Goal: Task Accomplishment & Management: Manage account settings

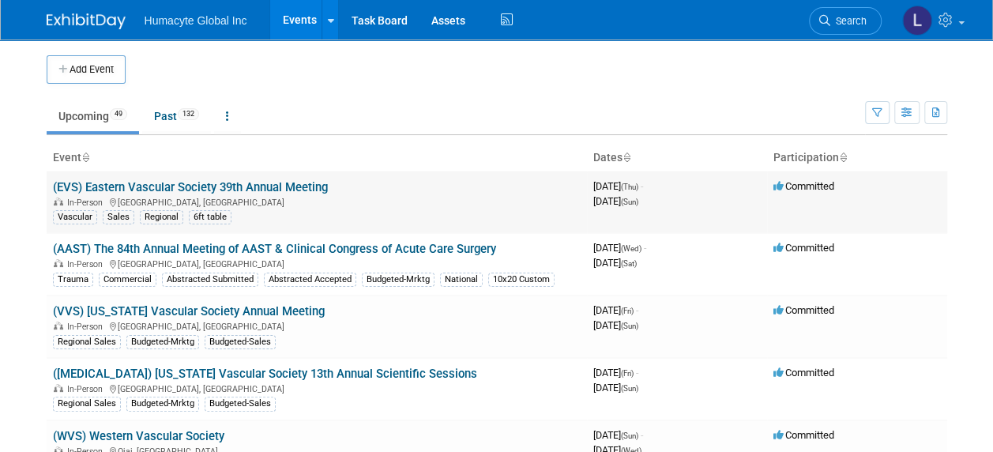
click at [101, 189] on link "(EVS) Eastern Vascular Society 39th Annual Meeting" at bounding box center [190, 187] width 275 height 14
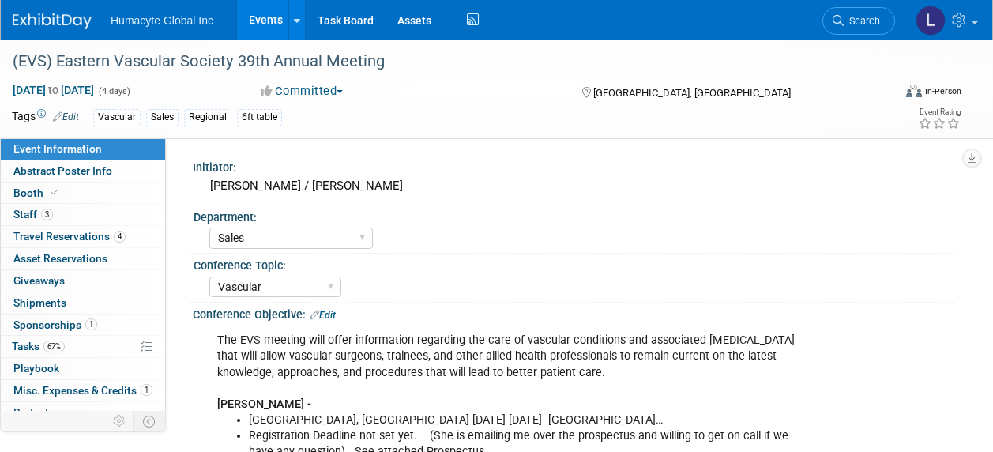
select select "Sales"
select select "Vascular"
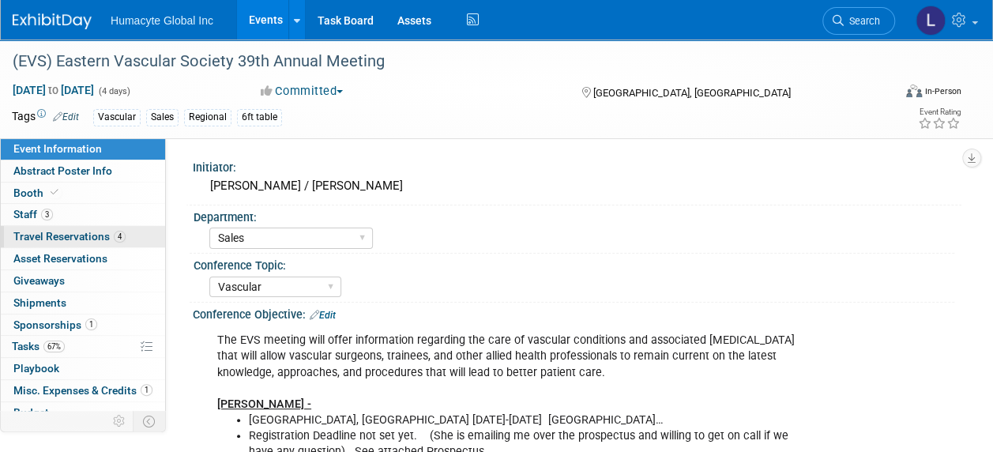
click at [32, 240] on span "Travel Reservations 4" at bounding box center [69, 236] width 112 height 13
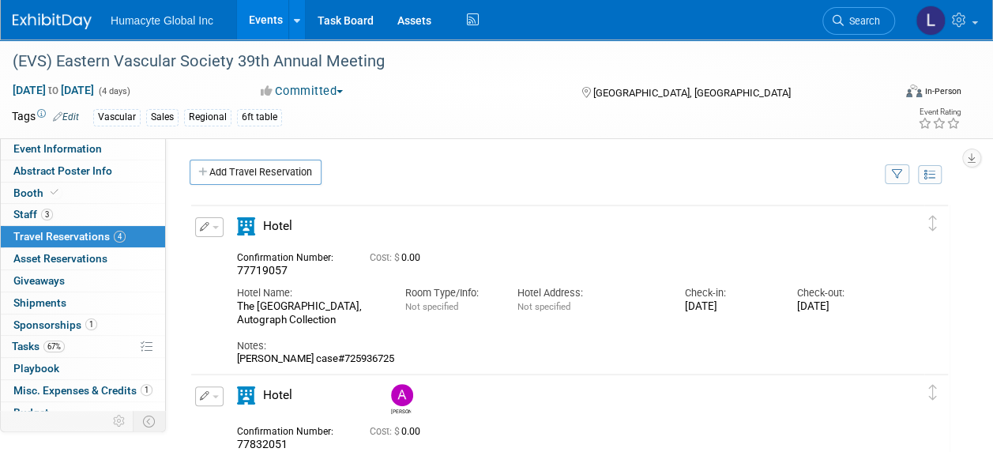
click at [214, 226] on span "button" at bounding box center [215, 227] width 6 height 3
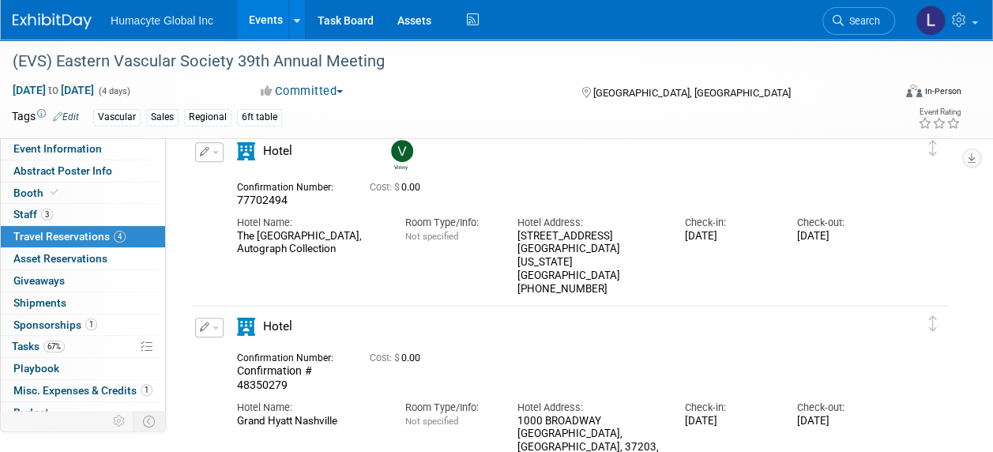
scroll to position [474, 0]
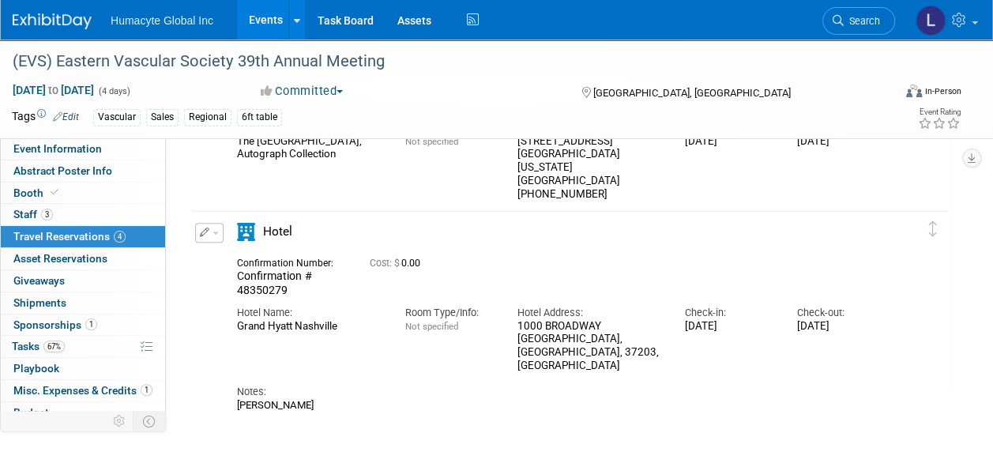
click at [215, 235] on button "button" at bounding box center [209, 233] width 28 height 20
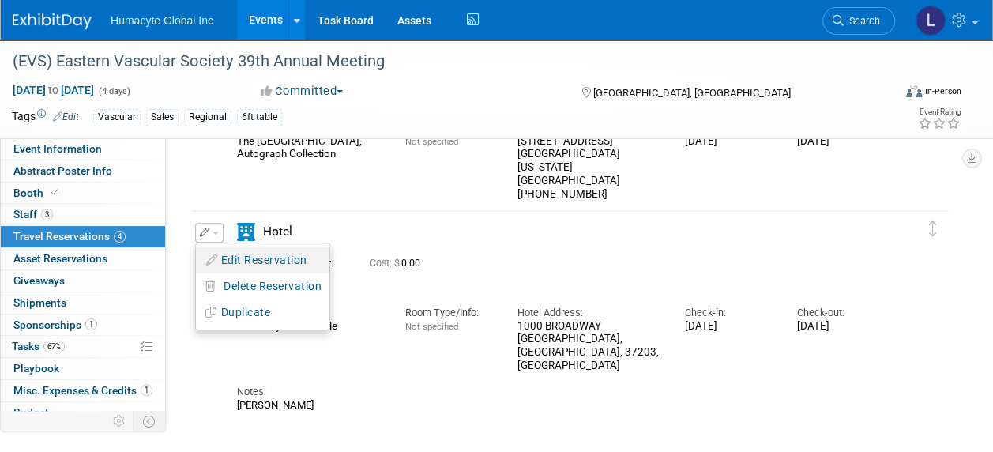
click at [231, 261] on button "Edit Reservation" at bounding box center [262, 260] width 133 height 23
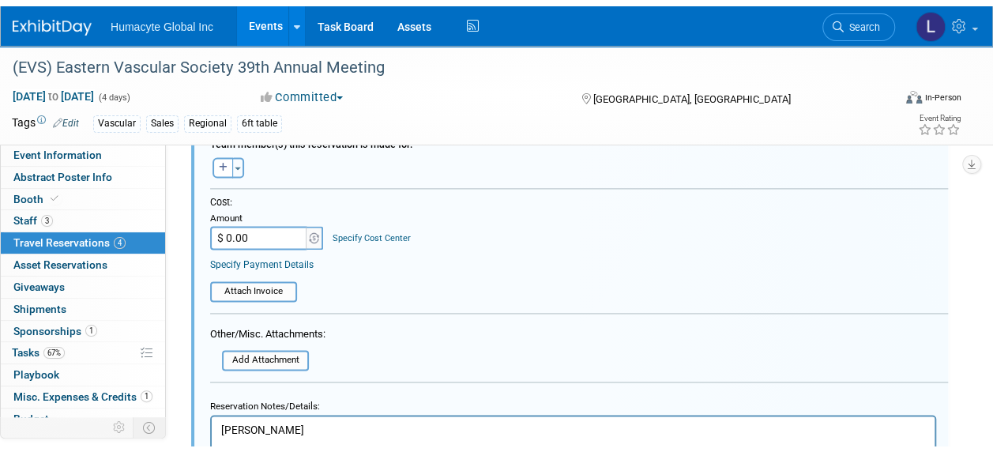
scroll to position [1137, 0]
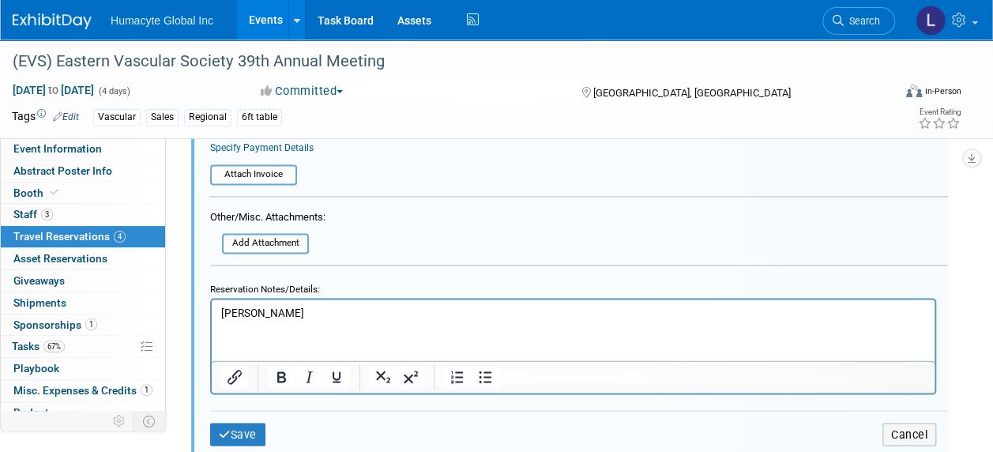
drag, startPoint x: 306, startPoint y: 321, endPoint x: 401, endPoint y: 606, distance: 299.8
click at [212, 310] on html "[PERSON_NAME]" at bounding box center [573, 309] width 723 height 21
drag, startPoint x: 291, startPoint y: 309, endPoint x: 333, endPoint y: 475, distance: 170.9
click at [212, 312] on html "[PERSON_NAME]" at bounding box center [573, 309] width 723 height 21
click at [242, 437] on button "Save" at bounding box center [237, 434] width 55 height 23
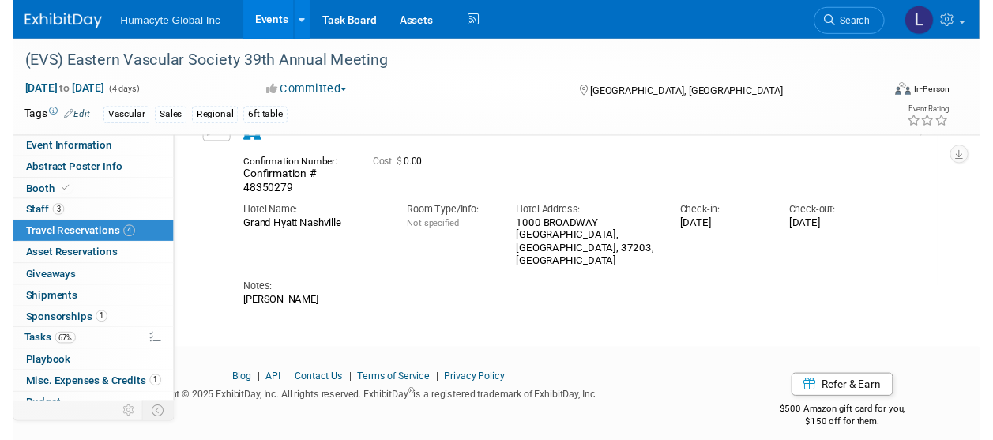
scroll to position [505, 0]
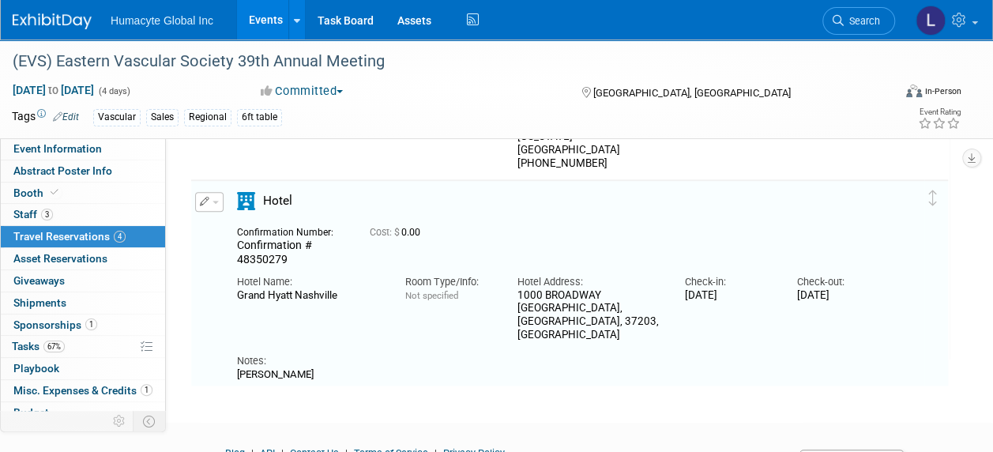
click at [216, 203] on button "button" at bounding box center [209, 202] width 28 height 20
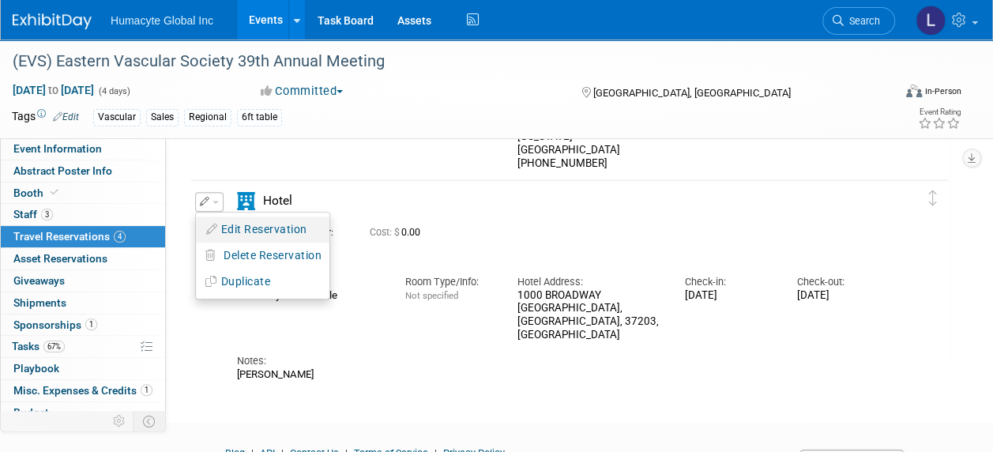
click at [235, 228] on button "Edit Reservation" at bounding box center [262, 229] width 133 height 23
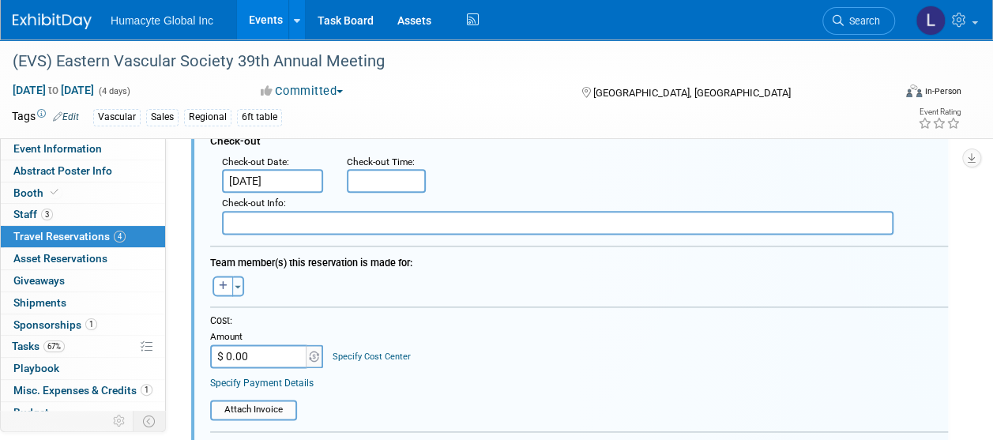
scroll to position [847, 0]
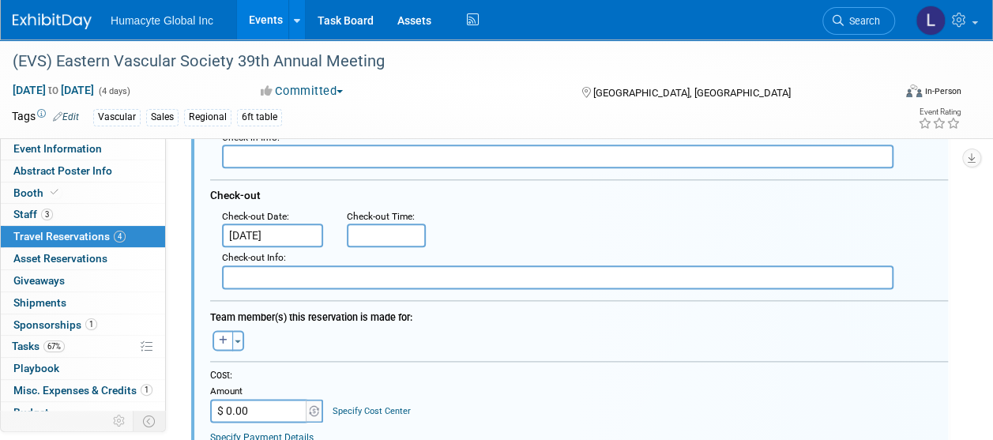
click at [276, 235] on input "Sep 7, 2025" at bounding box center [272, 236] width 101 height 24
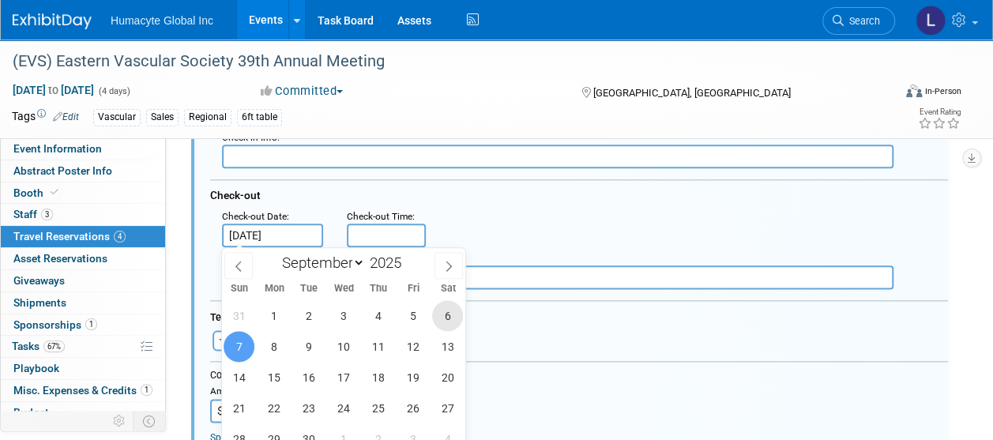
click at [453, 318] on span "6" at bounding box center [447, 315] width 31 height 31
type input "Sep 6, 2025"
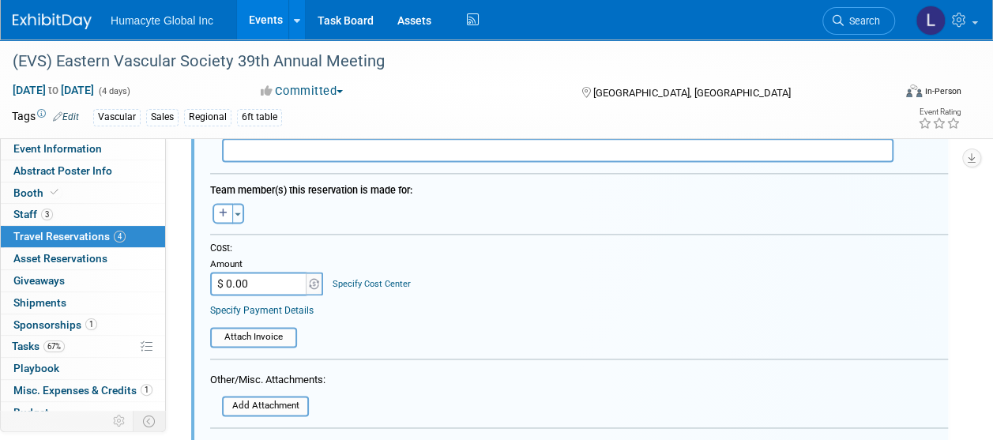
scroll to position [1084, 0]
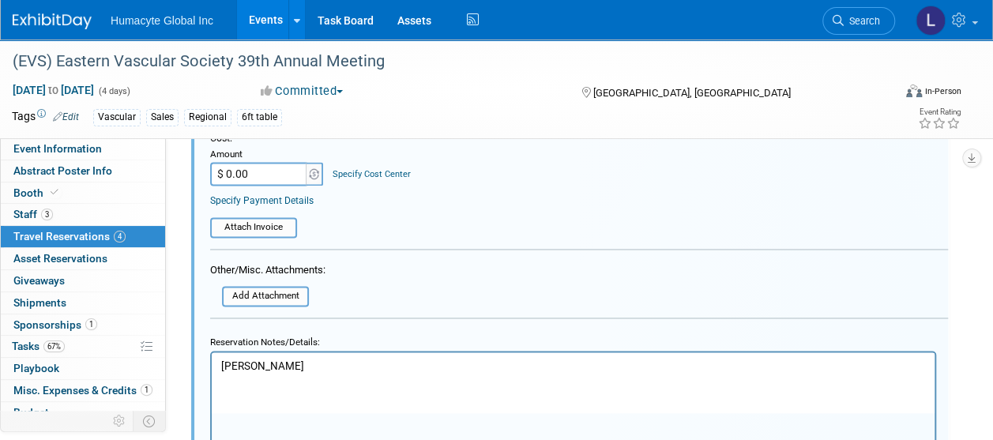
click at [332, 374] on html "Laura Niklason" at bounding box center [573, 362] width 723 height 21
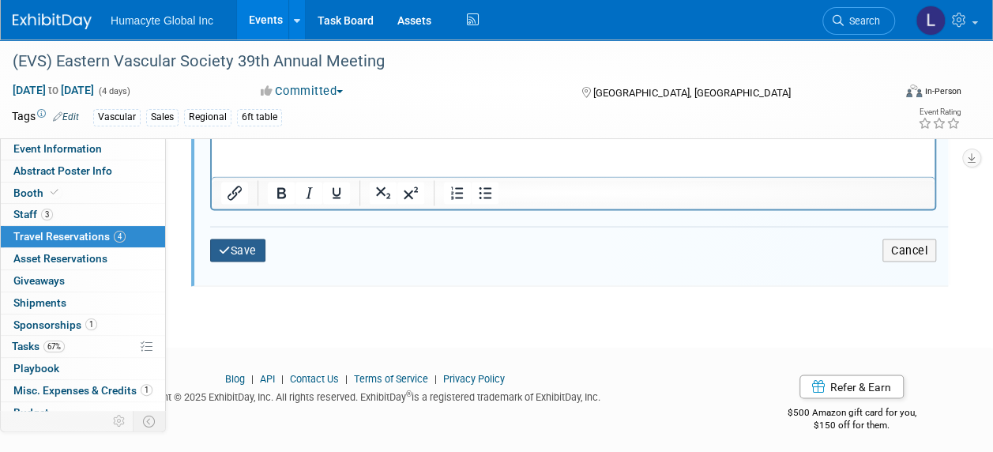
click at [253, 247] on button "Save" at bounding box center [237, 250] width 55 height 23
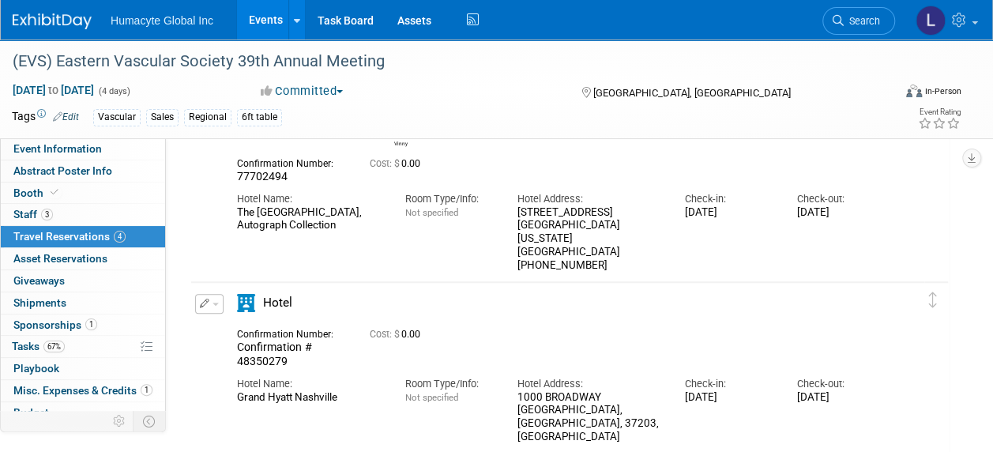
scroll to position [506, 0]
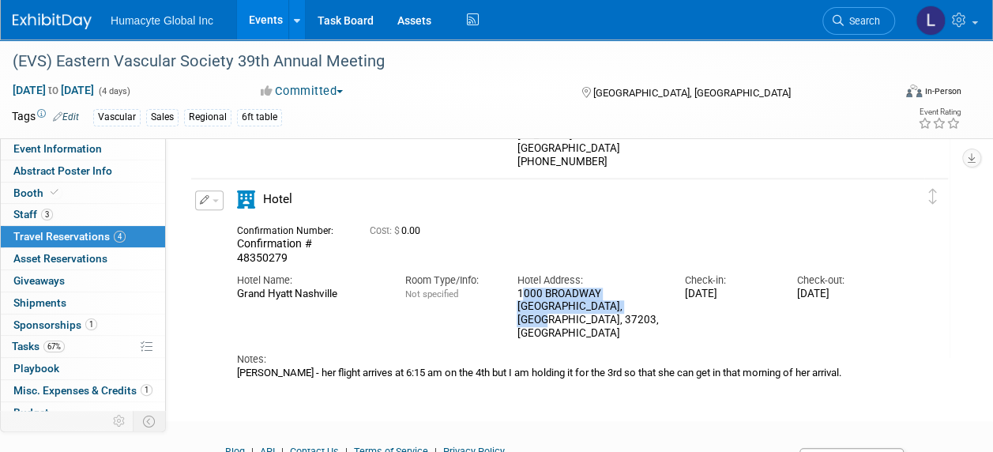
drag, startPoint x: 648, startPoint y: 306, endPoint x: 514, endPoint y: 289, distance: 134.5
click at [514, 289] on div "Hotel Address: 1000 BROADWAY NASHVILLE, TN, 37203, US" at bounding box center [589, 302] width 168 height 75
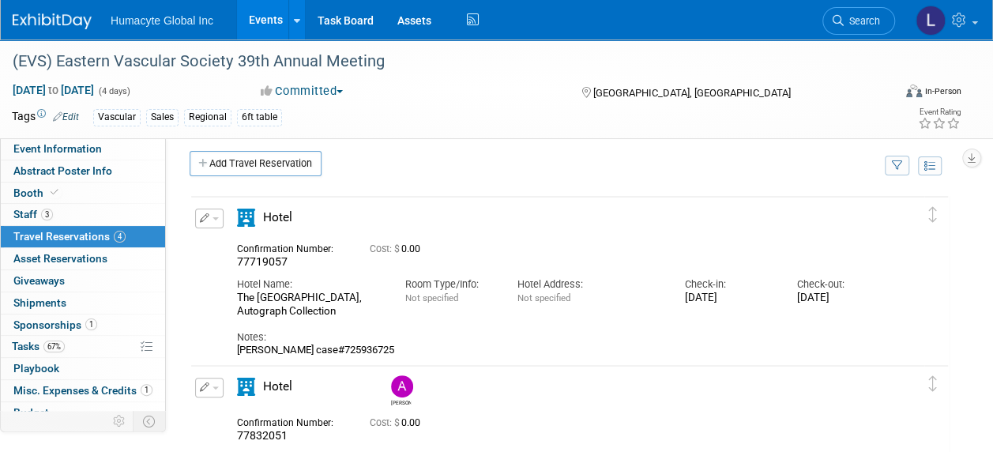
scroll to position [0, 0]
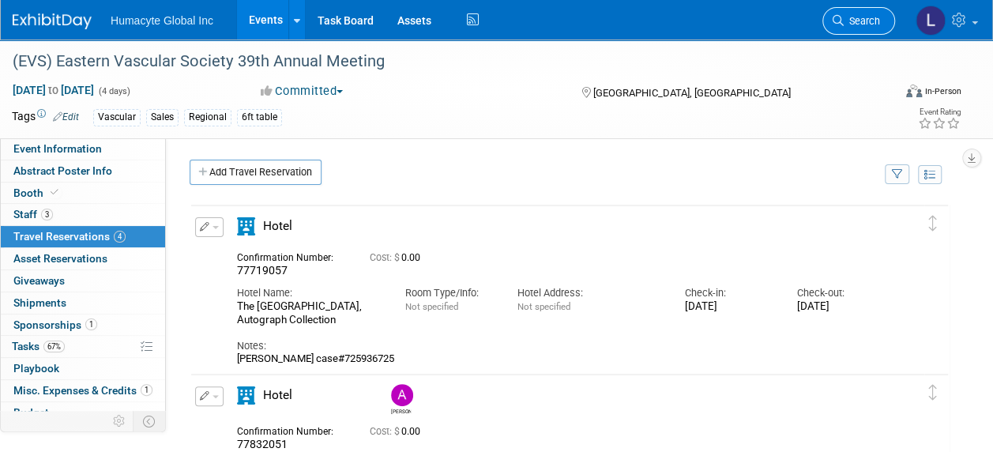
click at [849, 28] on link "Search" at bounding box center [858, 21] width 73 height 28
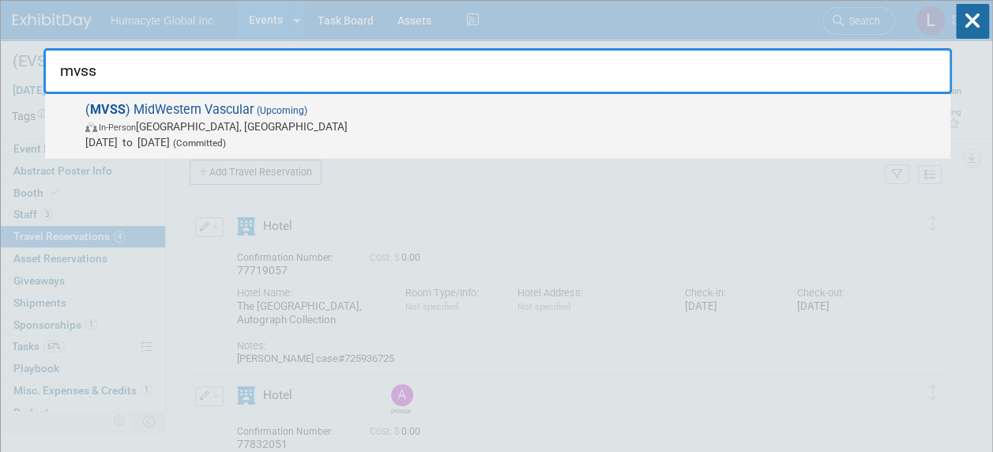
type input "mvss"
click at [147, 133] on span "In-Person Cincinnati, OH" at bounding box center [513, 126] width 857 height 16
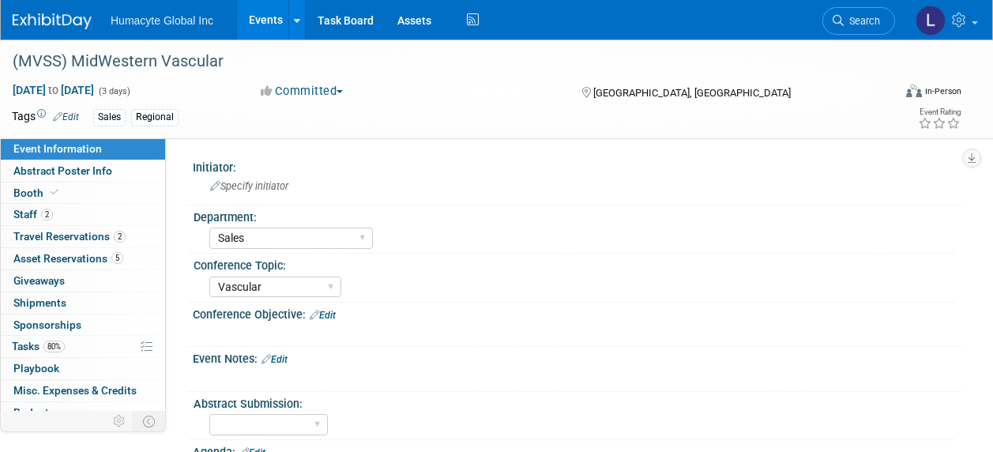
select select "Sales"
select select "Vascular"
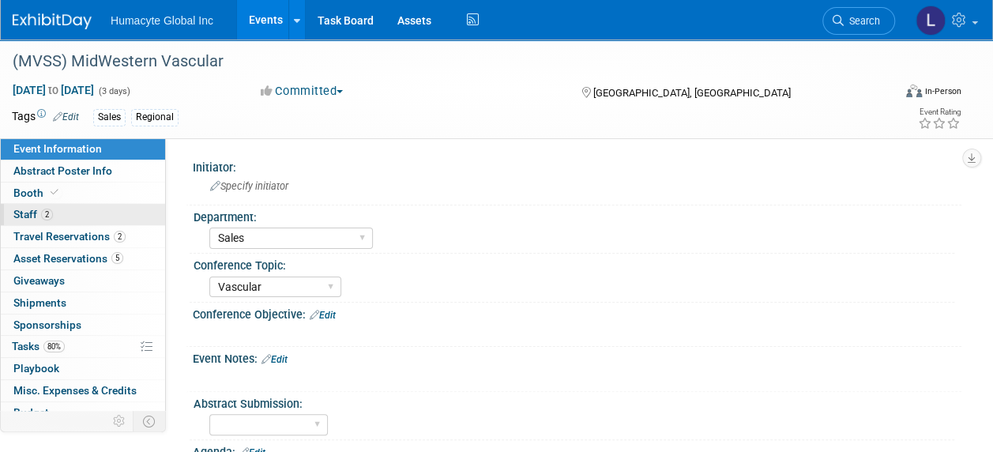
click at [32, 215] on span "Staff 2" at bounding box center [32, 214] width 39 height 13
